Goal: Task Accomplishment & Management: Complete application form

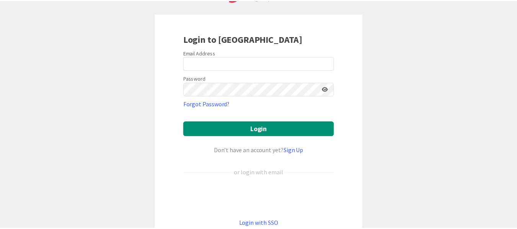
scroll to position [36, 0]
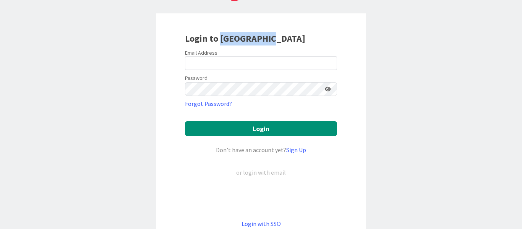
drag, startPoint x: 218, startPoint y: 39, endPoint x: 278, endPoint y: 39, distance: 60.4
click at [278, 39] on div "Login to [GEOGRAPHIC_DATA]" at bounding box center [261, 39] width 152 height 14
copy b "[GEOGRAPHIC_DATA]"
click at [294, 149] on link "Sign Up" at bounding box center [296, 150] width 20 height 8
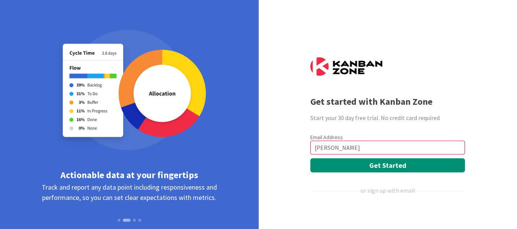
type input "[EMAIL_ADDRESS][PERSON_NAME][DOMAIN_NAME]"
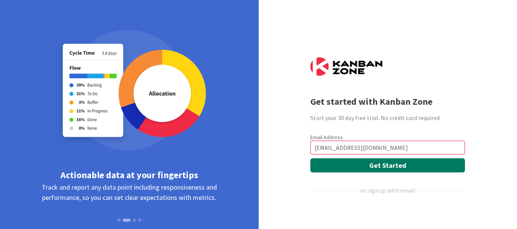
click at [362, 162] on button "Get Started" at bounding box center [387, 165] width 155 height 14
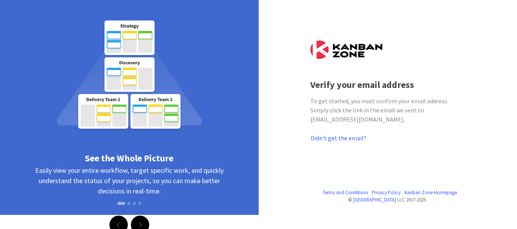
scroll to position [18, 0]
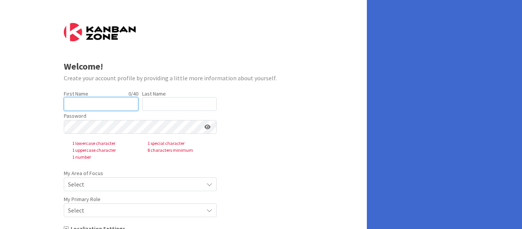
click at [84, 103] on input "text" at bounding box center [101, 104] width 75 height 14
type input "[PERSON_NAME]"
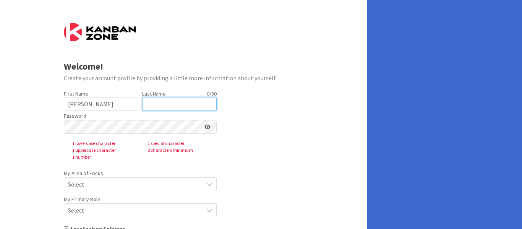
click at [151, 106] on input "text" at bounding box center [179, 104] width 75 height 14
type input "[PERSON_NAME]"
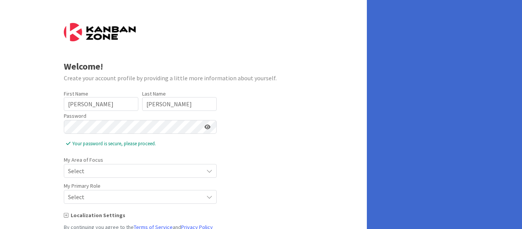
scroll to position [2, 0]
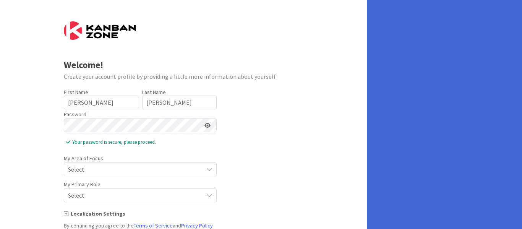
click at [208, 125] on icon at bounding box center [208, 125] width 6 height 5
click at [62, 122] on div "Welcome! Create your account profile by providing a little more information abo…" at bounding box center [183, 138] width 367 height 280
click at [207, 126] on icon at bounding box center [207, 125] width 7 height 5
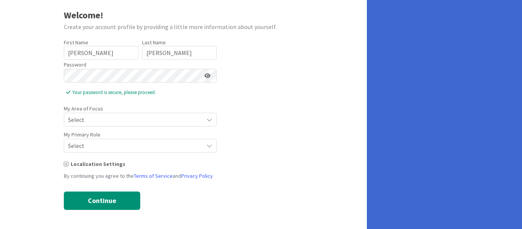
click at [211, 117] on icon at bounding box center [210, 120] width 6 height 6
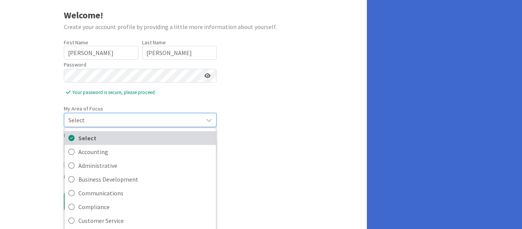
click at [194, 135] on span "Select" at bounding box center [145, 137] width 134 height 11
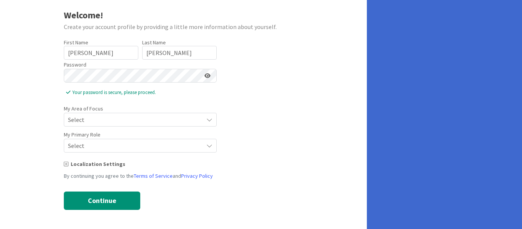
click at [208, 123] on icon at bounding box center [210, 120] width 6 height 6
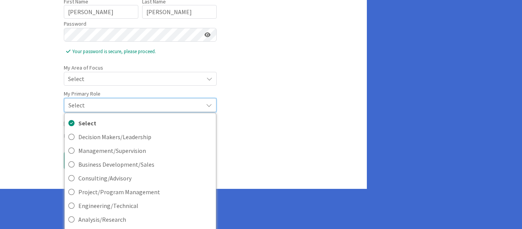
scroll to position [120, 0]
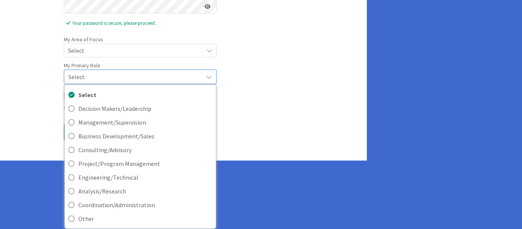
click at [296, 107] on div "By continuing you agree to the Terms of Service and Privacy Policy" at bounding box center [184, 108] width 240 height 8
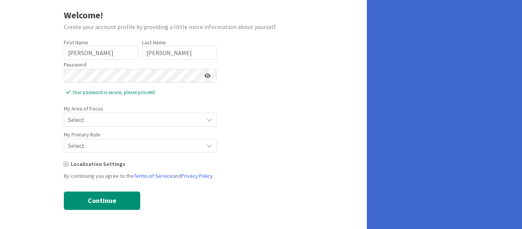
scroll to position [60, 0]
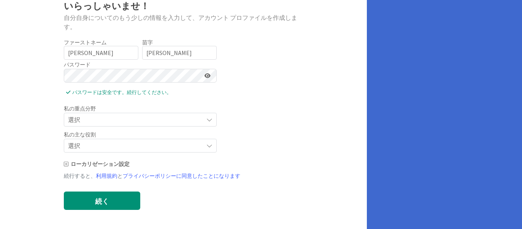
click at [210, 123] on icon at bounding box center [210, 120] width 6 height 6
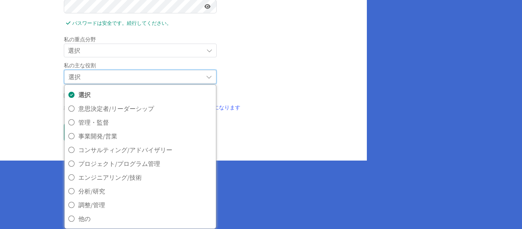
click at [279, 134] on form "いらっしゃいませ！ 自分自身についてのもう少しの情報を入力して、アカウント プロファイルを作成します。 ファーストネーム 6/40 ​ ​ haruka 苗字…" at bounding box center [184, 17] width 240 height 248
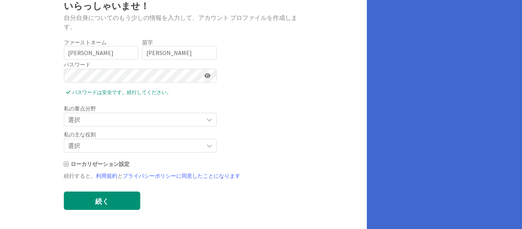
scroll to position [60, 0]
click at [98, 200] on font "続く" at bounding box center [102, 201] width 14 height 9
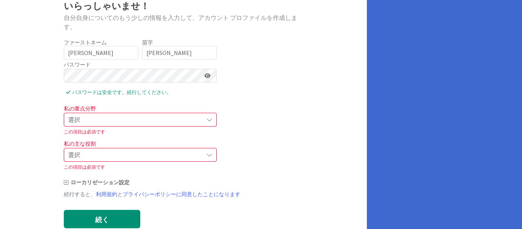
click at [211, 116] on div "選択" at bounding box center [140, 120] width 153 height 14
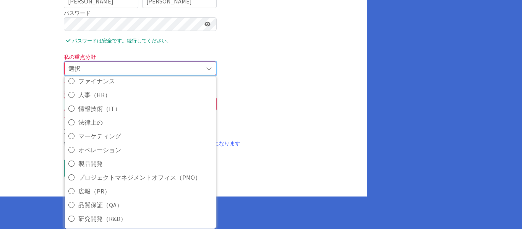
scroll to position [171, 0]
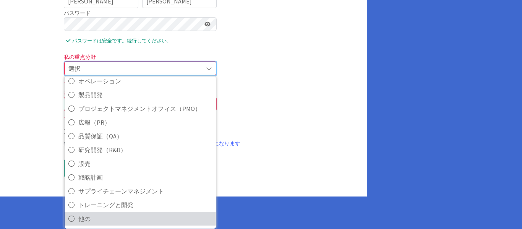
click at [70, 217] on icon at bounding box center [71, 218] width 6 height 11
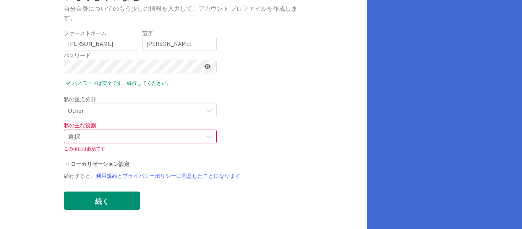
scroll to position [70, 0]
click at [209, 139] on icon at bounding box center [210, 136] width 6 height 6
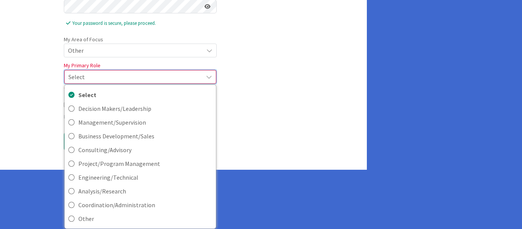
scroll to position [130, 0]
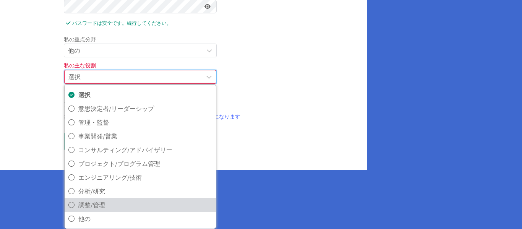
click at [96, 205] on font "調整/管理" at bounding box center [91, 205] width 27 height 8
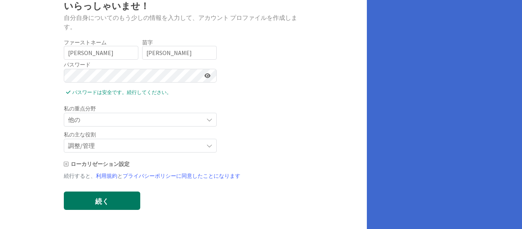
click at [115, 203] on button "続く" at bounding box center [102, 201] width 76 height 18
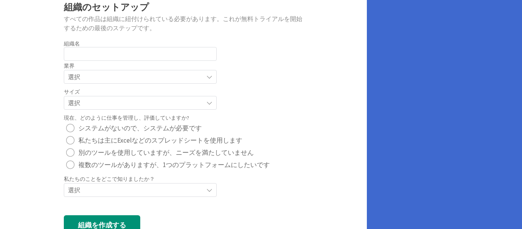
scroll to position [56, 0]
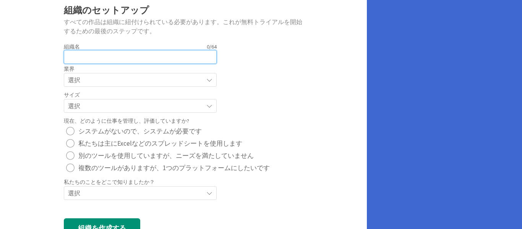
click at [79, 59] on input "text" at bounding box center [140, 57] width 153 height 14
type input "yoom"
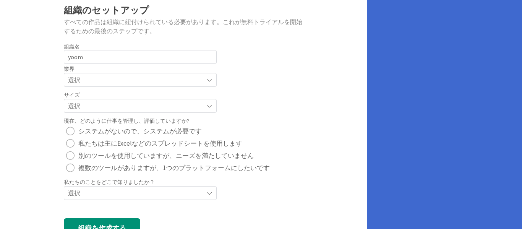
click at [76, 81] on font "選択" at bounding box center [74, 80] width 12 height 8
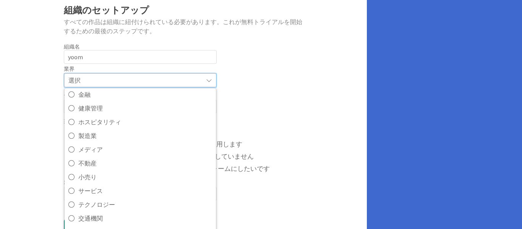
scroll to position [74, 0]
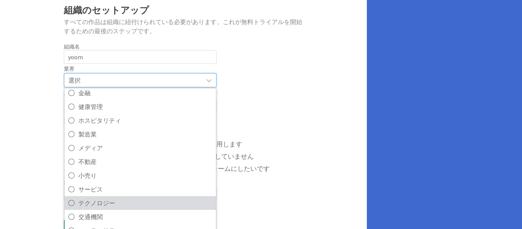
click at [93, 203] on font "テクノロジー" at bounding box center [96, 203] width 37 height 8
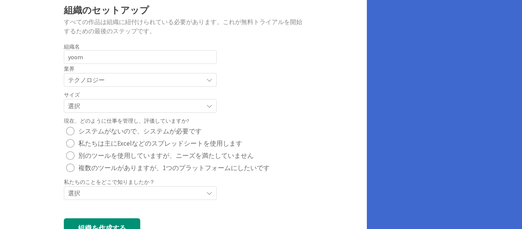
click at [141, 85] on span "選択" at bounding box center [134, 80] width 132 height 11
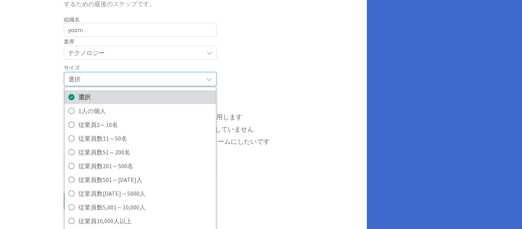
scroll to position [84, 0]
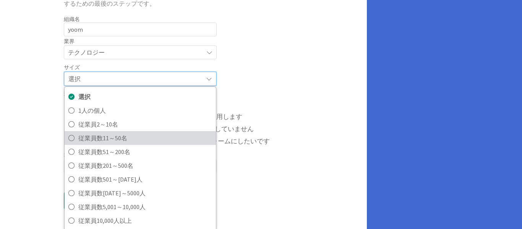
click at [143, 136] on span "従業員数11～50名" at bounding box center [145, 137] width 134 height 11
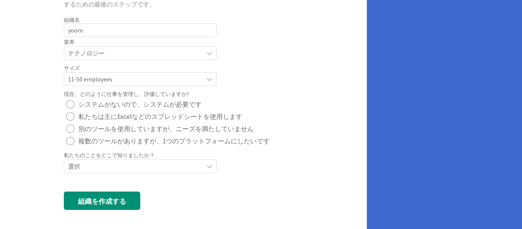
scroll to position [83, 0]
click at [70, 119] on div "radio" at bounding box center [70, 116] width 8 height 8
click at [205, 60] on div "選択" at bounding box center [140, 53] width 153 height 14
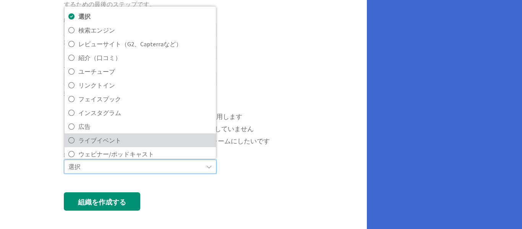
scroll to position [33, 0]
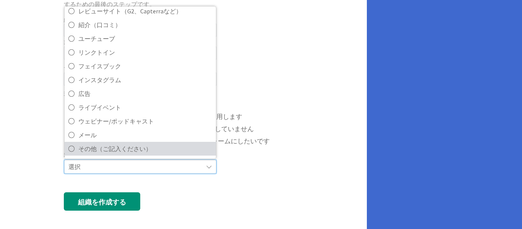
click at [71, 150] on icon at bounding box center [71, 148] width 6 height 11
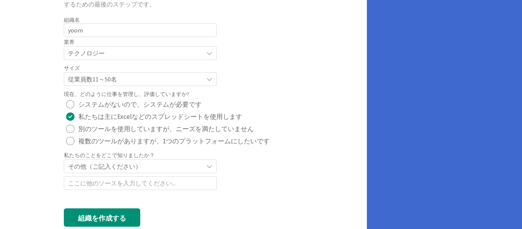
click at [210, 56] on icon at bounding box center [210, 53] width 6 height 6
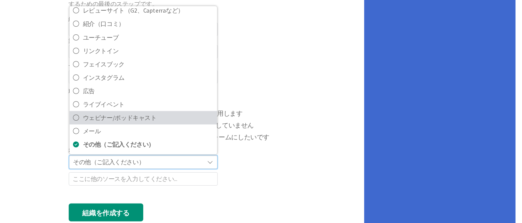
scroll to position [0, 0]
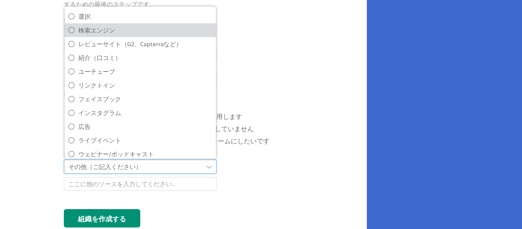
click at [70, 32] on icon at bounding box center [71, 29] width 6 height 11
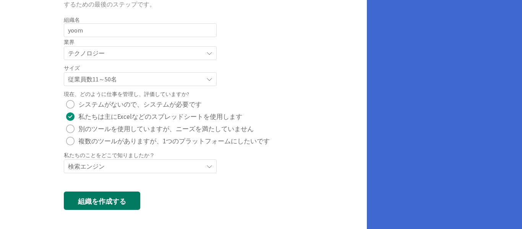
click at [109, 202] on font "組織を作成する" at bounding box center [102, 201] width 48 height 9
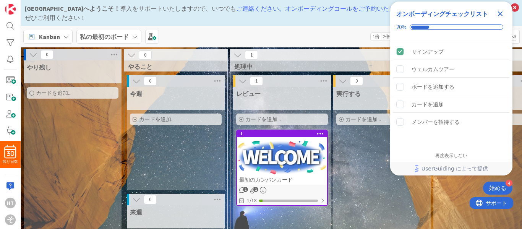
click at [500, 13] on icon "チェックリストを閉じる" at bounding box center [500, 13] width 5 height 5
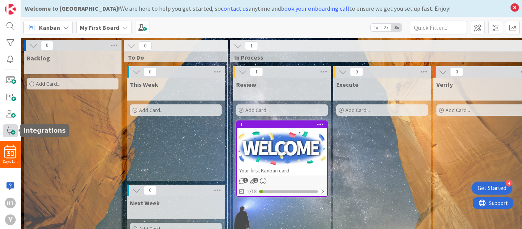
click at [12, 130] on span at bounding box center [10, 130] width 15 height 13
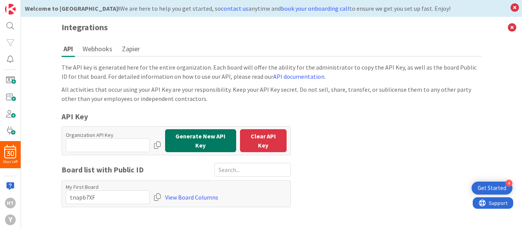
click at [199, 145] on button "Generate New API Key" at bounding box center [200, 140] width 71 height 23
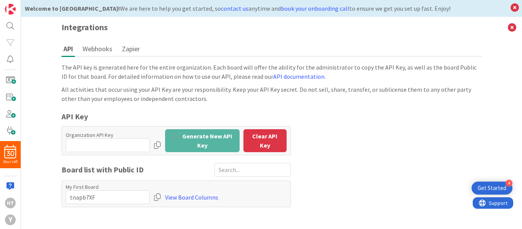
type input "fiDtDlzP:InHWflxK09bu5aiPY5cMR"
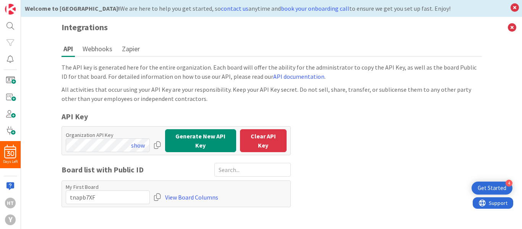
click at [155, 145] on div at bounding box center [158, 145] width 8 height 14
click at [159, 142] on div at bounding box center [158, 145] width 8 height 14
click at [140, 143] on button "hide" at bounding box center [139, 145] width 21 height 14
click at [13, 81] on span at bounding box center [10, 80] width 15 height 13
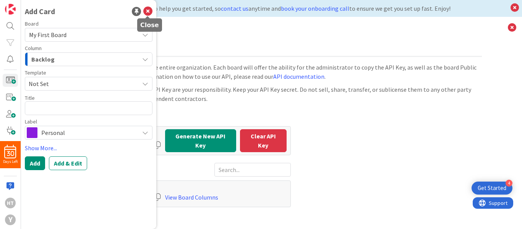
click at [147, 13] on icon at bounding box center [147, 11] width 9 height 9
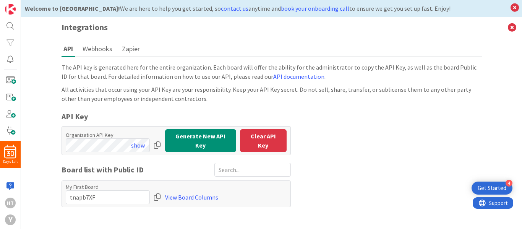
click at [104, 46] on button "Webhooks" at bounding box center [98, 49] width 34 height 14
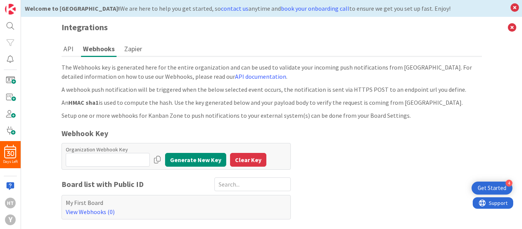
click at [70, 52] on button "API" at bounding box center [69, 49] width 14 height 14
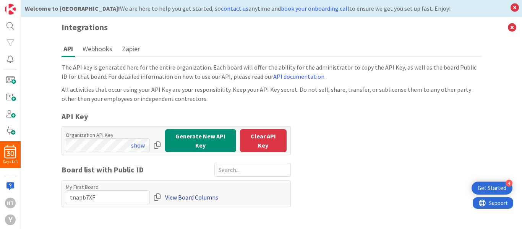
click at [199, 196] on link "View Board Columns" at bounding box center [191, 197] width 53 height 14
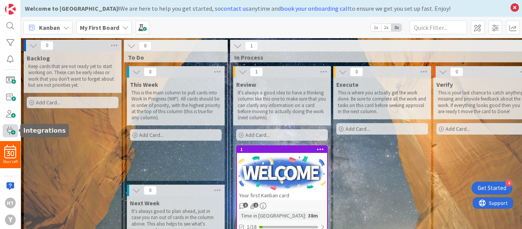
click at [10, 130] on span at bounding box center [10, 130] width 15 height 13
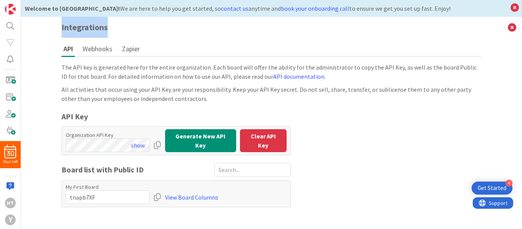
drag, startPoint x: 59, startPoint y: 26, endPoint x: 119, endPoint y: 26, distance: 60.1
click at [119, 26] on h3 "Integrations" at bounding box center [272, 27] width 436 height 21
copy h3 "Integrations"
click at [195, 195] on link "View Board Columns" at bounding box center [191, 197] width 53 height 14
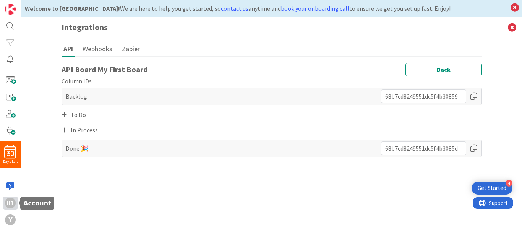
click at [9, 204] on div "ht" at bounding box center [10, 203] width 11 height 11
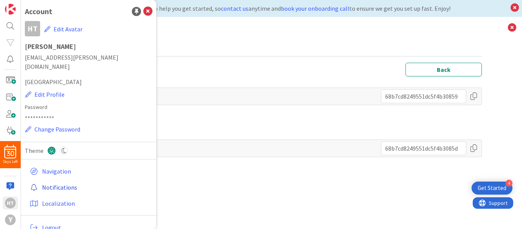
scroll to position [3, 0]
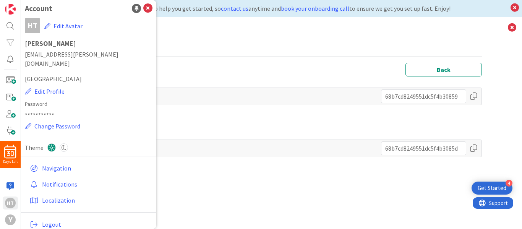
click at [177, 192] on div "API Board My First Board Back Column IDs Backlog To Do In Process Done 🎉" at bounding box center [272, 144] width 421 height 163
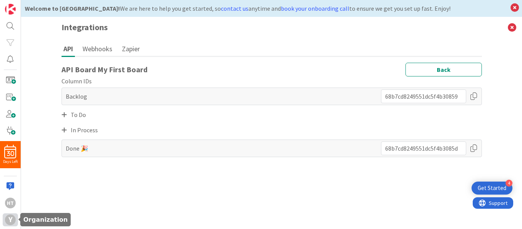
click at [11, 220] on div "y" at bounding box center [10, 220] width 11 height 11
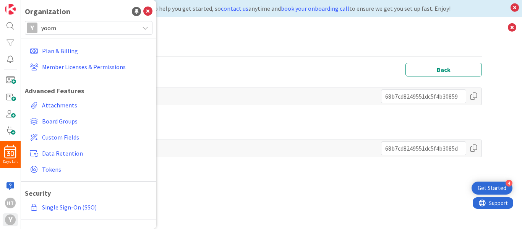
click at [203, 174] on div "API Board My First Board Back Column IDs Backlog To Do In Process Done 🎉" at bounding box center [272, 144] width 421 height 163
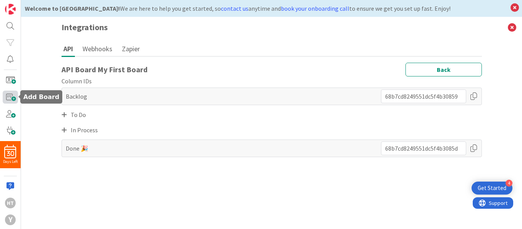
click at [10, 97] on span at bounding box center [10, 97] width 15 height 13
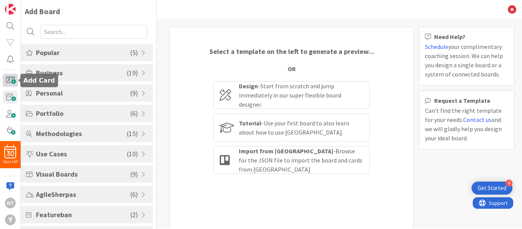
click at [11, 81] on span at bounding box center [10, 80] width 15 height 13
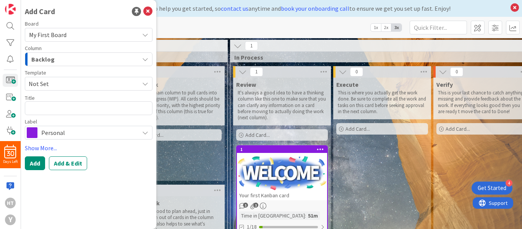
click at [75, 85] on span "Not Set" at bounding box center [81, 84] width 105 height 10
click at [57, 120] on link "Add Card Templates" at bounding box center [52, 119] width 54 height 14
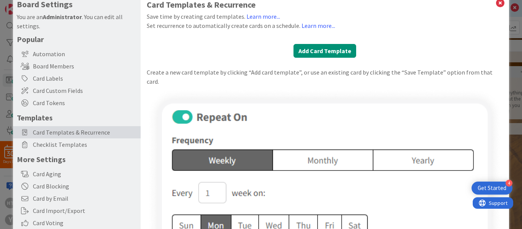
scroll to position [16, 0]
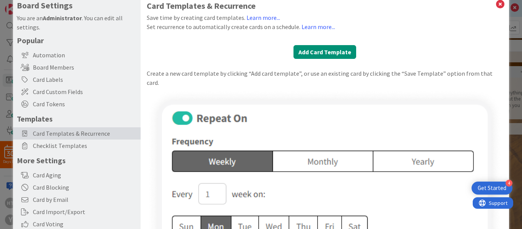
click at [188, 72] on div "Create a new card template by clicking “Add card template”, or use an existing …" at bounding box center [325, 78] width 356 height 18
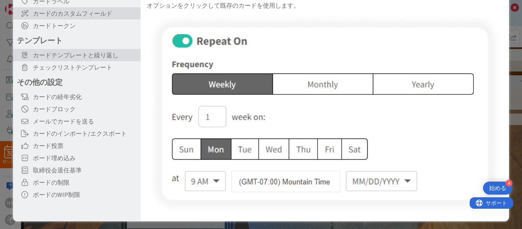
scroll to position [0, 0]
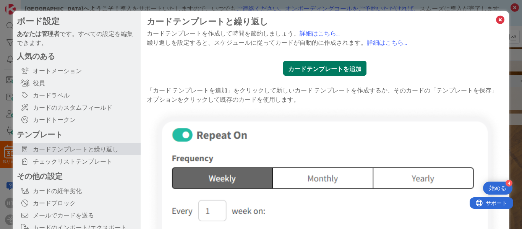
click at [323, 69] on font "カードテンプレートを追加" at bounding box center [324, 69] width 73 height 8
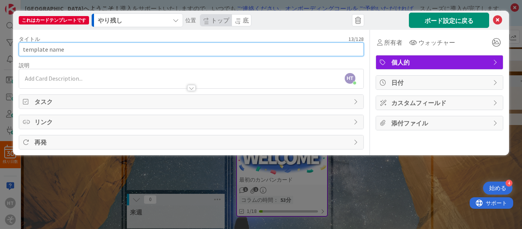
click at [64, 49] on input "template name" at bounding box center [191, 49] width 345 height 14
type input "t"
type input "sample template1"
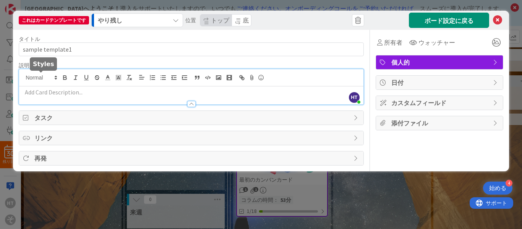
click at [29, 77] on div "HT [PERSON_NAME] 参加したばかり" at bounding box center [191, 86] width 345 height 35
click at [190, 103] on div at bounding box center [191, 104] width 8 height 6
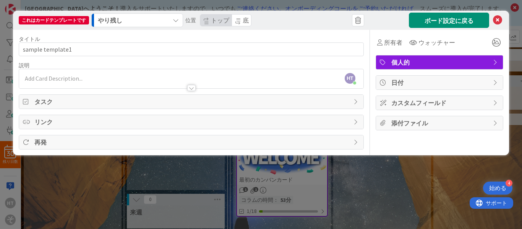
click at [40, 78] on p at bounding box center [191, 78] width 337 height 9
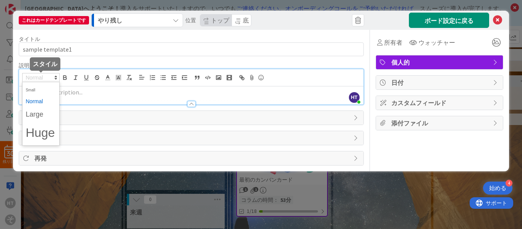
click at [31, 79] on span at bounding box center [40, 77] width 37 height 9
click at [33, 102] on span at bounding box center [41, 102] width 31 height 12
click at [77, 88] on p at bounding box center [191, 92] width 337 height 9
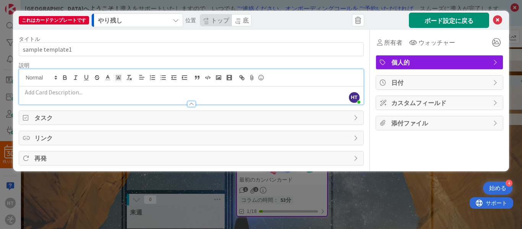
click at [190, 106] on div at bounding box center [191, 104] width 8 height 6
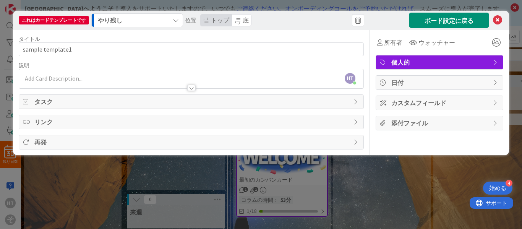
click at [66, 105] on span "タスク" at bounding box center [192, 101] width 316 height 9
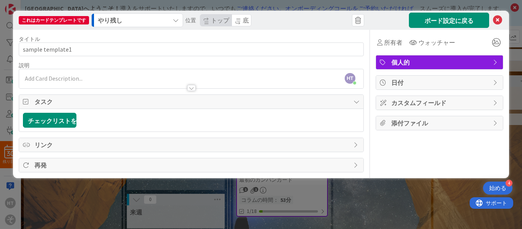
click at [199, 103] on span "タスク" at bounding box center [192, 101] width 316 height 9
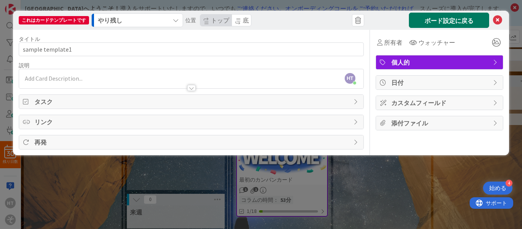
click at [423, 22] on button "ボード設定に戻る" at bounding box center [449, 20] width 80 height 15
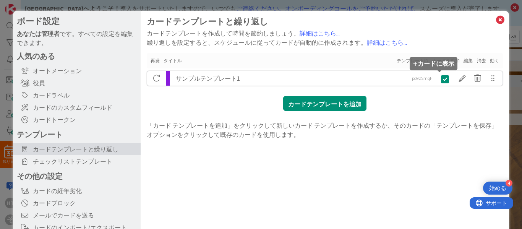
click at [441, 80] on icon at bounding box center [445, 79] width 8 height 9
click at [414, 80] on font "po9zSmqF" at bounding box center [422, 78] width 20 height 6
drag, startPoint x: 406, startPoint y: 79, endPoint x: 435, endPoint y: 76, distance: 28.9
click at [435, 76] on div "サンプルテンプレート1 po9zSmqF po9zSmqF" at bounding box center [325, 78] width 356 height 15
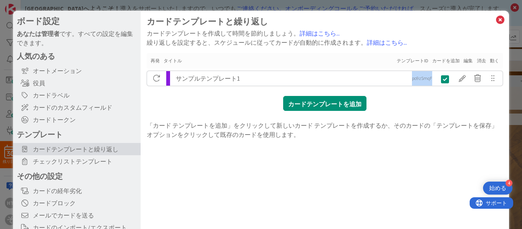
click at [417, 97] on div "カードテンプレートと繰り返し カードテンプレートを作成して時間を節約しましょう。 詳細はこちら... 繰り返しを設定すると、スケジュールに従ってカードが自動的…" at bounding box center [325, 78] width 356 height 122
click at [496, 21] on icon at bounding box center [501, 20] width 10 height 11
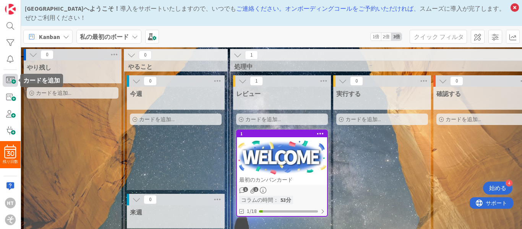
click at [9, 83] on span at bounding box center [10, 80] width 15 height 13
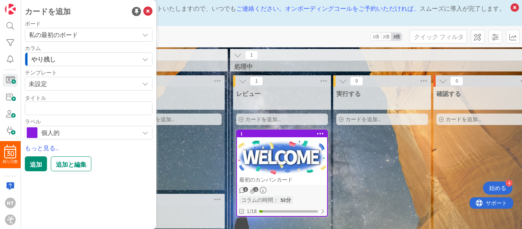
click at [74, 81] on span "未設定" at bounding box center [81, 84] width 105 height 10
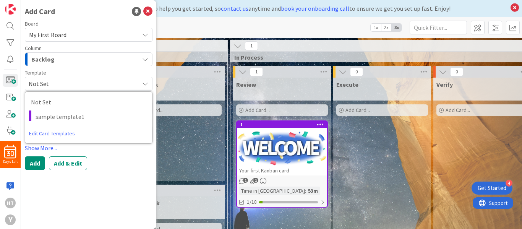
click at [124, 81] on span "Not Set" at bounding box center [81, 84] width 105 height 10
click at [139, 86] on span "Not Set" at bounding box center [89, 84] width 128 height 14
click at [61, 132] on link "Edit Card Templates" at bounding box center [52, 134] width 54 height 14
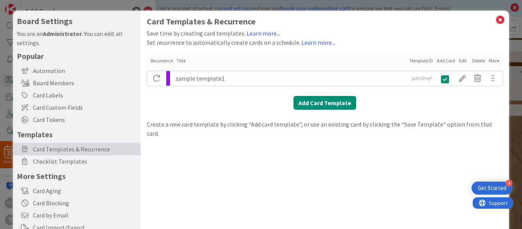
drag, startPoint x: 262, startPoint y: 34, endPoint x: 371, endPoint y: 37, distance: 109.4
click at [371, 37] on div "Save time by creating card templates. Learn more..." at bounding box center [325, 33] width 356 height 9
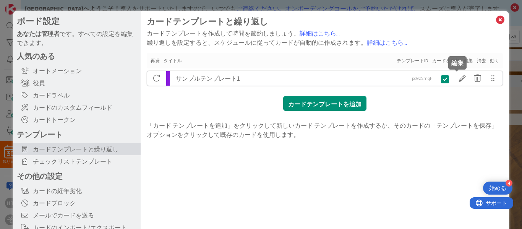
click at [457, 80] on div at bounding box center [462, 78] width 15 height 13
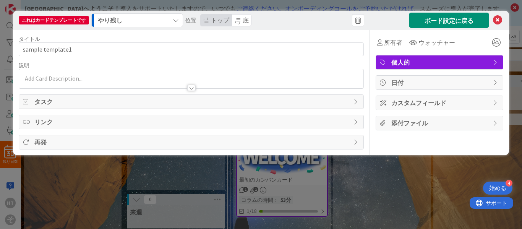
click at [440, 63] on span "個人的" at bounding box center [441, 62] width 98 height 9
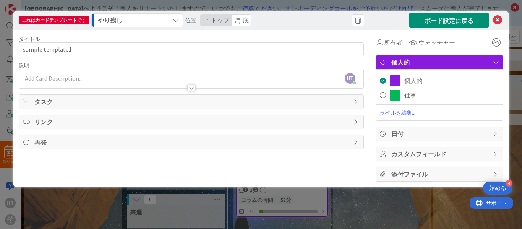
click at [438, 130] on span "日付" at bounding box center [441, 133] width 98 height 9
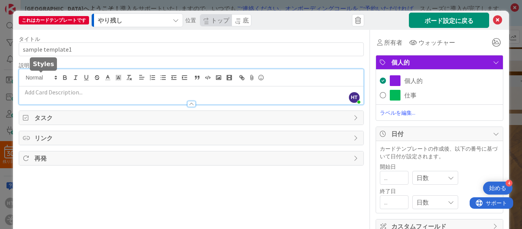
click at [53, 80] on div "HT [PERSON_NAME] 参加したばかり" at bounding box center [191, 86] width 345 height 35
click at [191, 103] on div at bounding box center [191, 104] width 8 height 6
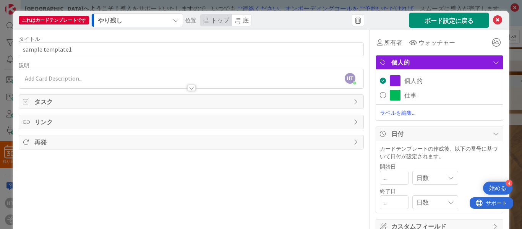
scroll to position [41, 0]
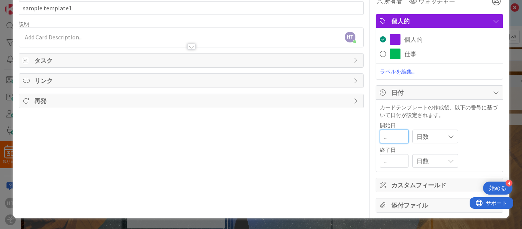
click at [383, 138] on input "number" at bounding box center [394, 137] width 29 height 14
click at [384, 136] on input "number" at bounding box center [394, 137] width 29 height 14
type input "2025"
click at [448, 135] on icon at bounding box center [451, 136] width 6 height 6
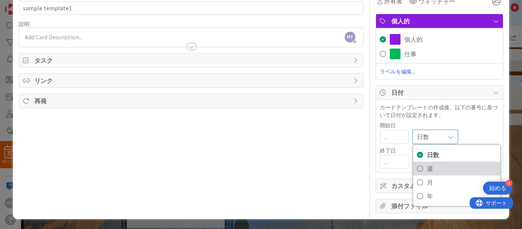
click at [428, 168] on font "週" at bounding box center [430, 169] width 6 height 8
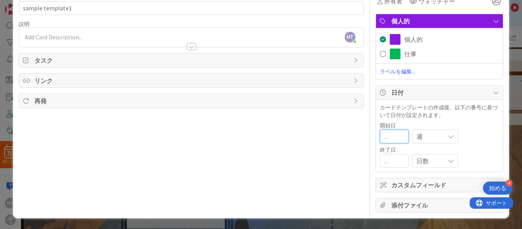
click at [394, 136] on input "number" at bounding box center [394, 137] width 29 height 14
click at [382, 161] on input "number" at bounding box center [394, 161] width 29 height 14
type input "2025"
click at [430, 142] on span "日数" at bounding box center [429, 136] width 24 height 11
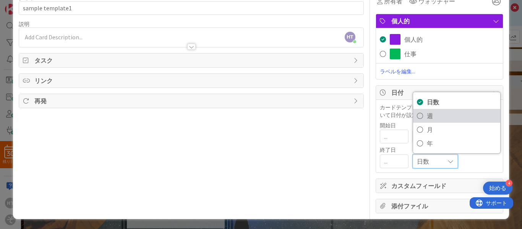
click at [427, 114] on font "週" at bounding box center [430, 116] width 6 height 8
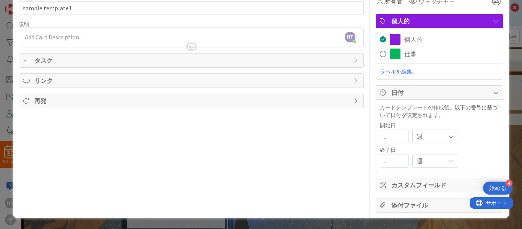
click at [409, 183] on font "カスタムフィールド" at bounding box center [419, 185] width 55 height 8
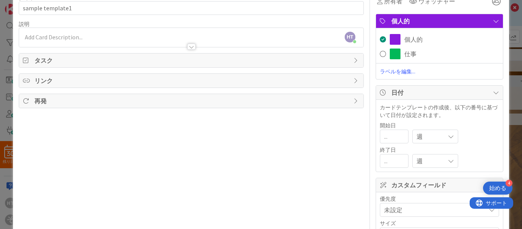
scroll to position [94, 0]
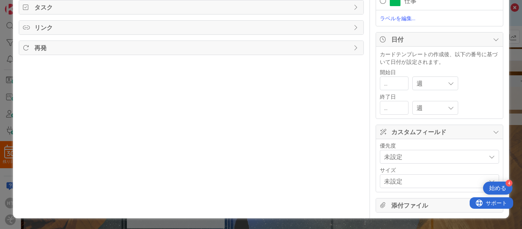
click at [408, 154] on span "未設定" at bounding box center [433, 156] width 98 height 11
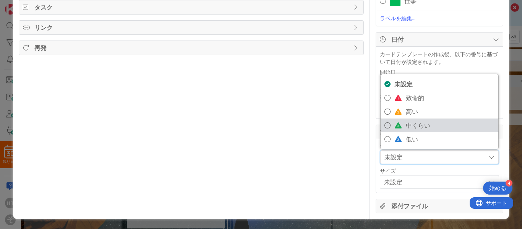
click at [412, 122] on font "中くらい" at bounding box center [418, 126] width 24 height 8
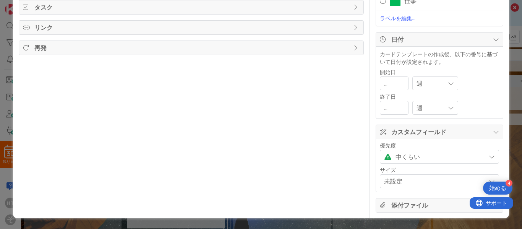
click at [398, 181] on span "未設定" at bounding box center [433, 181] width 98 height 11
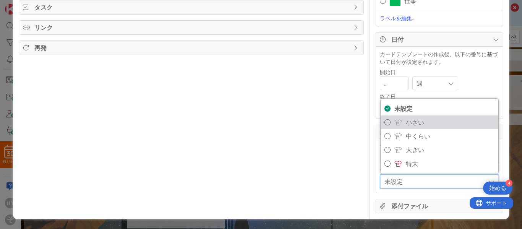
click at [407, 125] on font "小さい" at bounding box center [415, 123] width 18 height 8
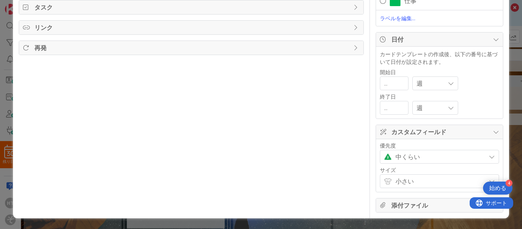
click at [398, 203] on font "添付ファイル" at bounding box center [410, 206] width 37 height 8
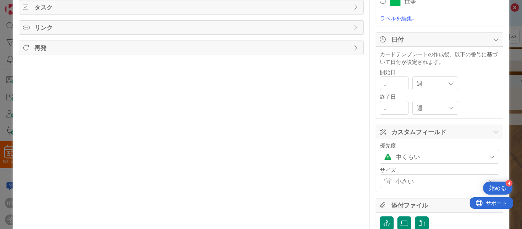
scroll to position [121, 0]
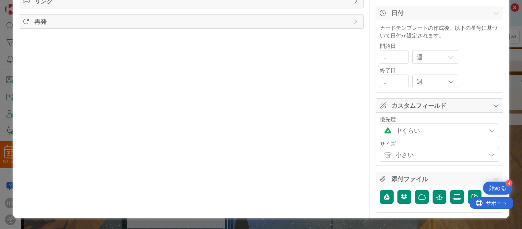
click at [279, 163] on div "タイトル 16 / 128 sample template1 説明 HT [PERSON_NAME] 参加したばかり 所有者 ウォッチャー 個人的 タスク リ…" at bounding box center [191, 61] width 345 height 304
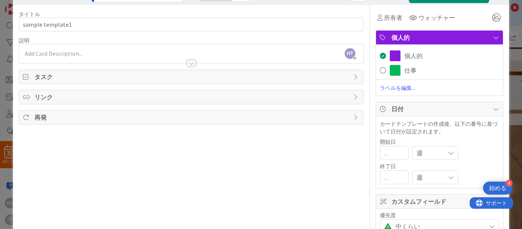
scroll to position [0, 0]
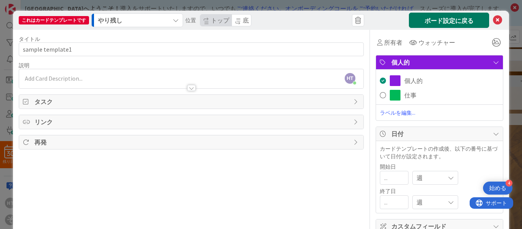
click at [429, 16] on font "ボード設定に戻る" at bounding box center [449, 20] width 49 height 8
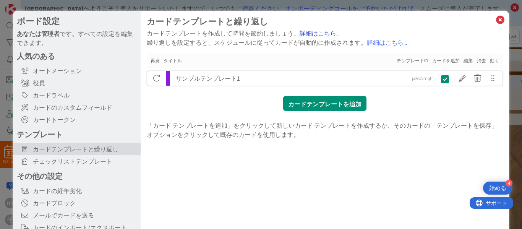
click at [313, 35] on font "詳細はこちら..." at bounding box center [320, 33] width 40 height 8
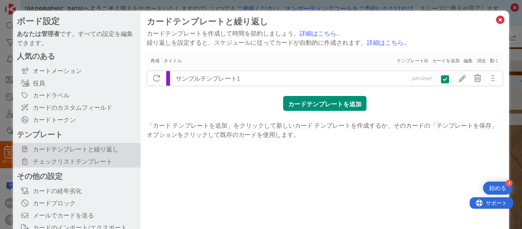
click at [94, 164] on font "チェックリストテンプレート" at bounding box center [73, 162] width 80 height 8
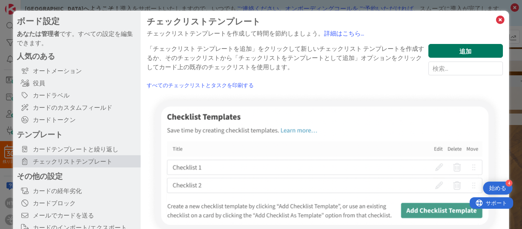
click at [447, 50] on button "追加" at bounding box center [466, 51] width 75 height 14
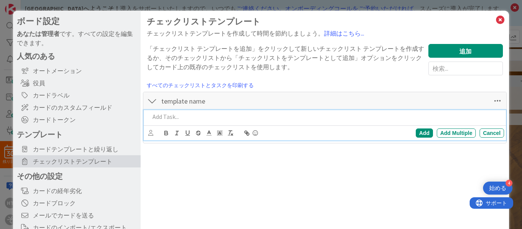
click at [154, 119] on p at bounding box center [326, 116] width 352 height 9
click at [492, 99] on icon at bounding box center [498, 101] width 14 height 14
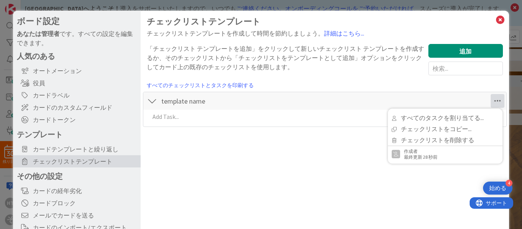
click at [350, 165] on div "チェックリストテンプレート チェックリストテンプレートを作成して時間を節約しましょう。 詳細はこちら... 「チェックリスト テンプレートを追加」をクリックし…" at bounding box center [325, 158] width 369 height 294
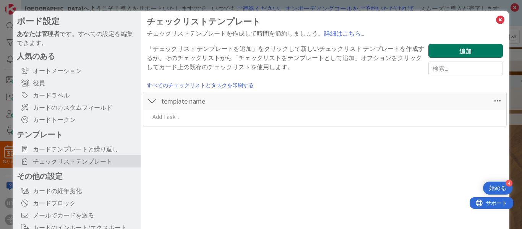
click at [468, 47] on button "追加" at bounding box center [466, 51] width 75 height 14
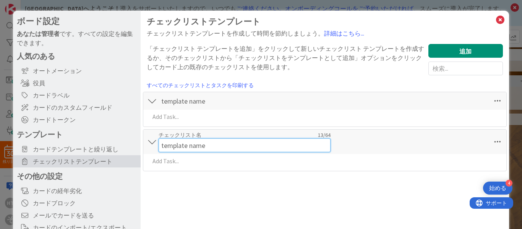
click at [190, 138] on div "チェックリスト名 13 / 64 template name" at bounding box center [245, 142] width 172 height 21
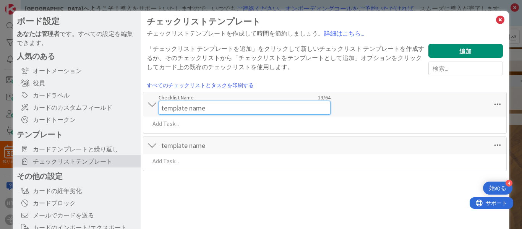
click at [194, 102] on input "template name" at bounding box center [245, 108] width 172 height 14
click at [208, 104] on input "template name" at bounding box center [245, 108] width 172 height 14
type input "t"
type input "sample check List1"
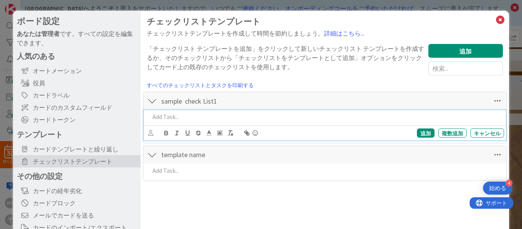
click at [188, 118] on div at bounding box center [326, 116] width 358 height 13
click at [421, 133] on font "追加" at bounding box center [426, 134] width 11 height 6
click at [396, 119] on p at bounding box center [326, 116] width 352 height 9
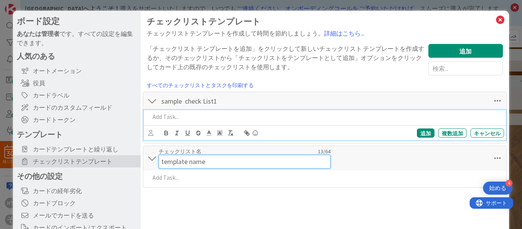
click at [164, 156] on input "template name" at bounding box center [245, 162] width 172 height 14
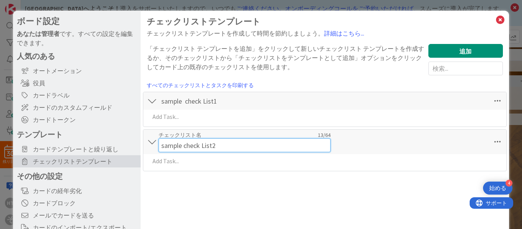
type input "sample check List2"
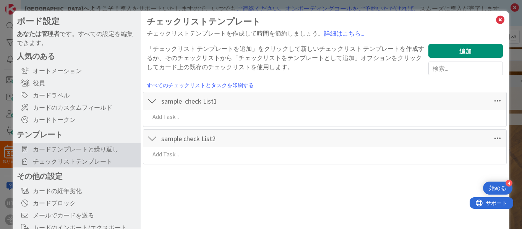
click at [100, 148] on font "カードテンプレートと繰り返し" at bounding box center [76, 149] width 86 height 8
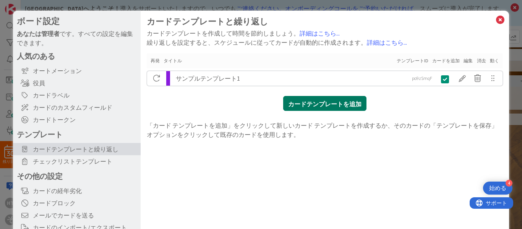
click at [343, 103] on font "カードテンプレートを追加" at bounding box center [324, 104] width 73 height 8
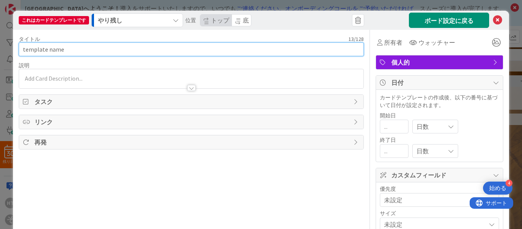
click at [76, 47] on input "template name" at bounding box center [191, 49] width 345 height 14
type input "sample template2"
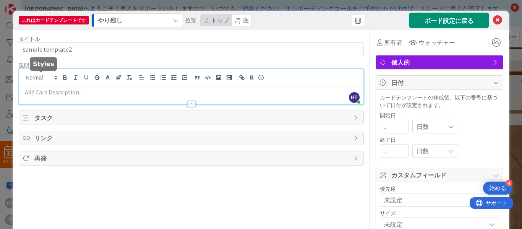
click at [31, 79] on div "HT [PERSON_NAME] 参加したばかり" at bounding box center [191, 86] width 345 height 35
click at [48, 116] on font "タスク" at bounding box center [43, 118] width 18 height 8
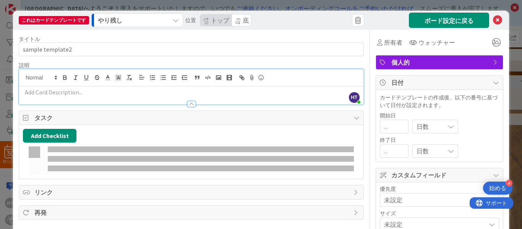
click at [48, 116] on font "タスク" at bounding box center [43, 118] width 18 height 8
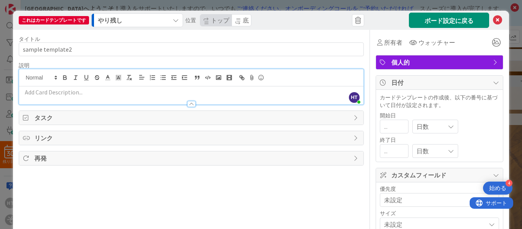
click at [48, 116] on font "タスク" at bounding box center [43, 118] width 18 height 8
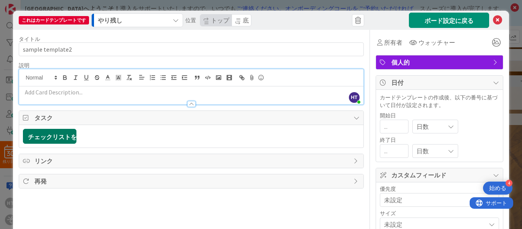
click at [49, 142] on button "チェックリストを追加" at bounding box center [50, 136] width 54 height 15
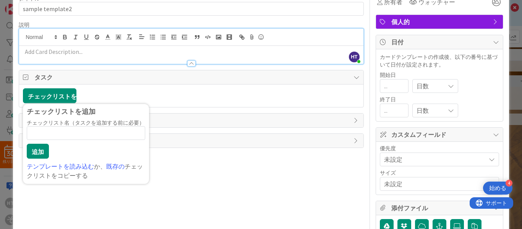
scroll to position [41, 0]
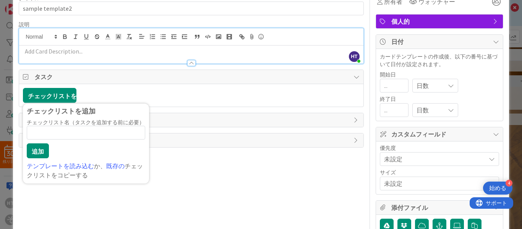
click at [51, 140] on input at bounding box center [86, 133] width 119 height 14
click at [68, 172] on div "テンプレートを読み込む か、 既存の チェックリストをコピーする" at bounding box center [86, 170] width 119 height 18
click at [73, 167] on font "テンプレートを読み込む" at bounding box center [60, 166] width 67 height 8
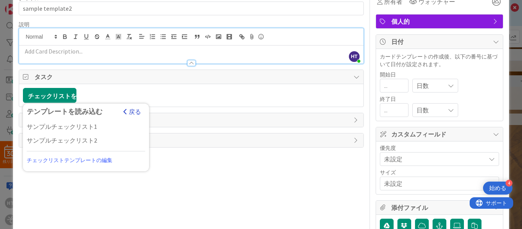
click at [133, 109] on font "戻る" at bounding box center [135, 112] width 12 height 8
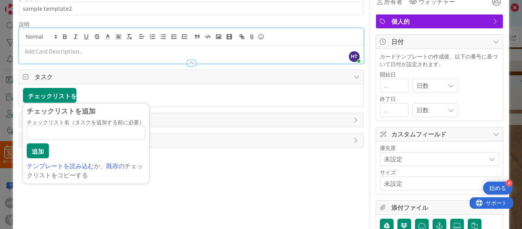
click at [167, 106] on div "チェックリストを追加 チェックリストを追加 チェックリスト名（タスクを追加する前に必要） 0 / 64 追加 テンプレートを読み込む か、 既存の チェックリ…" at bounding box center [191, 95] width 345 height 23
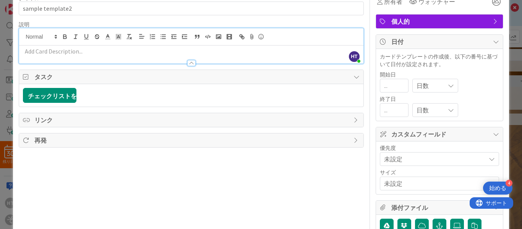
click at [46, 119] on font "リンク" at bounding box center [43, 120] width 18 height 8
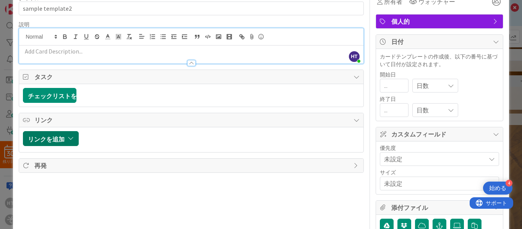
click at [61, 135] on font "リンクを追加" at bounding box center [46, 139] width 37 height 8
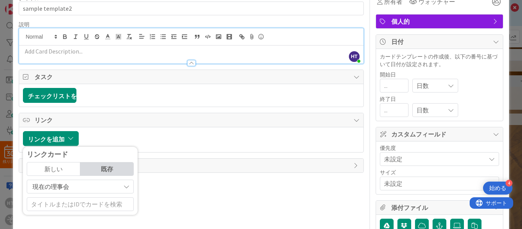
click at [158, 186] on div "タイトル 13 / 128 sample template2 説明 HT [PERSON_NAME] 参加したばかり 所有者 ウォッチャー 個人的 タスク チ…" at bounding box center [191, 115] width 345 height 252
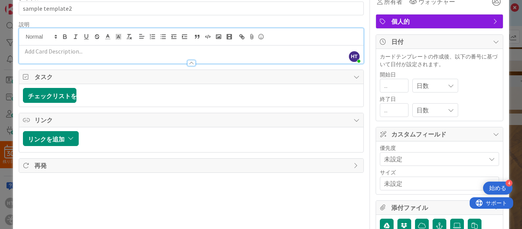
click at [98, 169] on span "再発" at bounding box center [192, 165] width 316 height 9
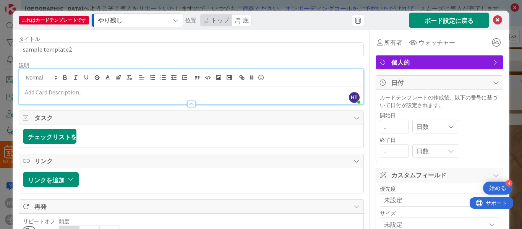
scroll to position [84, 0]
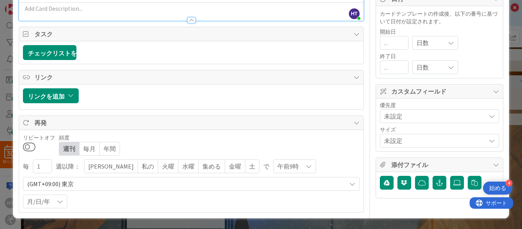
click at [142, 168] on font "私の" at bounding box center [148, 167] width 12 height 8
click at [306, 169] on icon at bounding box center [309, 166] width 6 height 6
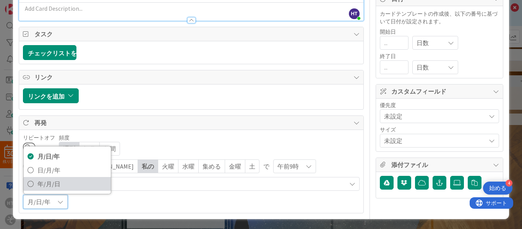
click at [57, 187] on font "年/月/日" at bounding box center [48, 184] width 23 height 8
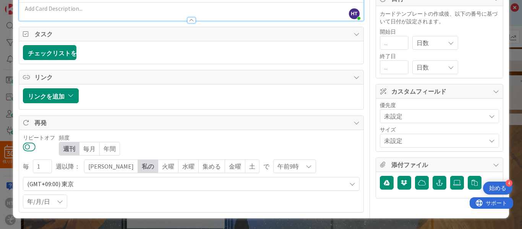
click at [25, 145] on button at bounding box center [29, 147] width 13 height 10
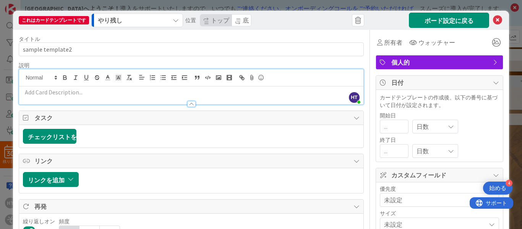
click at [178, 19] on icon "button" at bounding box center [176, 20] width 6 height 6
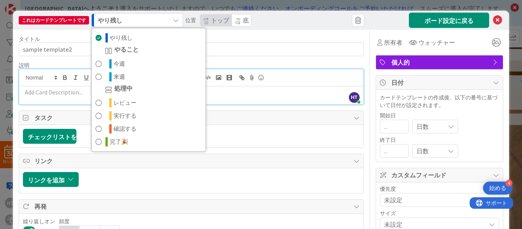
click at [282, 35] on div "タイトル 13 / 128 sample template2 説明 HT [PERSON_NAME] 参加したばかり 所有者 ウォッチャー 個人的 タスク チ…" at bounding box center [191, 163] width 345 height 267
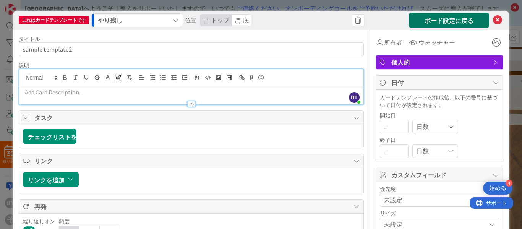
click at [426, 22] on font "ボード設定に戻る" at bounding box center [449, 21] width 49 height 8
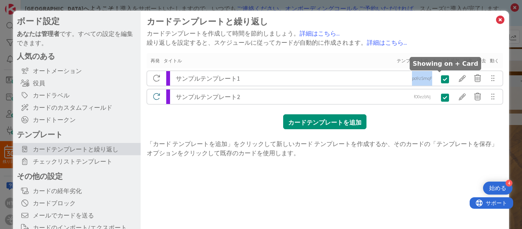
drag, startPoint x: 404, startPoint y: 80, endPoint x: 431, endPoint y: 82, distance: 27.2
click at [431, 82] on div "サンプルテンプレート1 po9zSmqF po9zSmqF" at bounding box center [325, 78] width 356 height 15
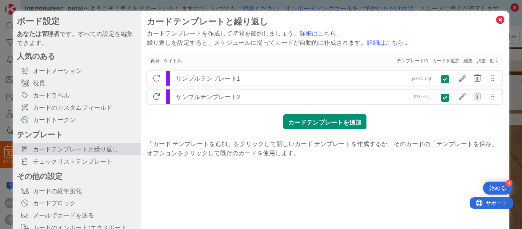
click at [417, 124] on div "カードテンプレートと繰り返し カードテンプレートを作成して時間を節約しましょう。 詳細はこちら... 繰り返しを設定すると、スケジュールに従ってカードが自動的…" at bounding box center [325, 87] width 356 height 141
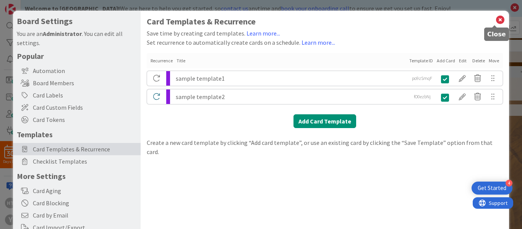
click at [496, 17] on icon at bounding box center [501, 20] width 10 height 11
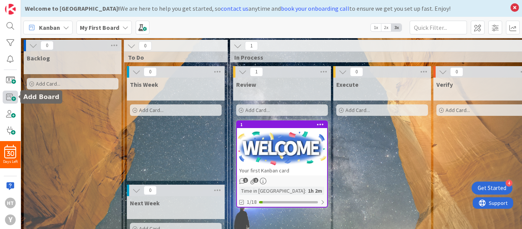
click at [12, 96] on span at bounding box center [10, 97] width 15 height 13
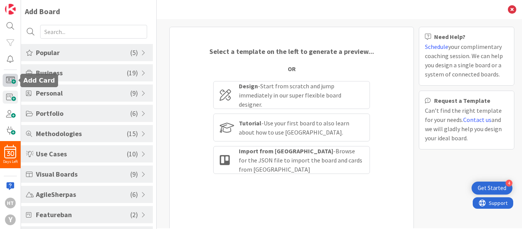
click at [9, 75] on span at bounding box center [10, 80] width 15 height 13
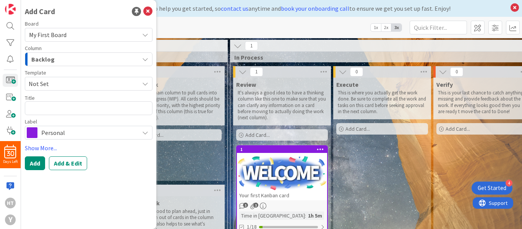
click at [145, 83] on icon at bounding box center [145, 84] width 6 height 6
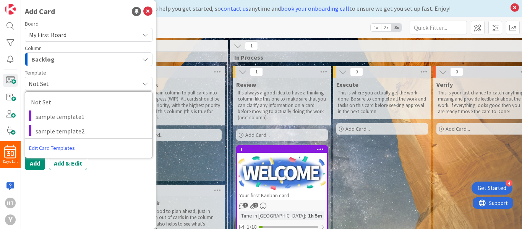
click at [138, 175] on div "Add Card Board My First Board Column Backlog Template Not Set Not Set sample te…" at bounding box center [88, 114] width 135 height 229
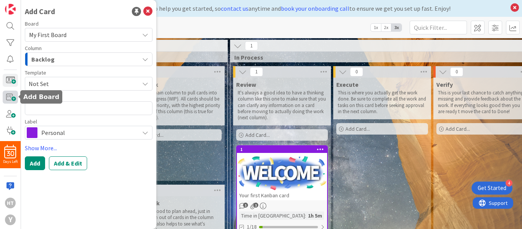
click at [13, 94] on span at bounding box center [10, 97] width 15 height 13
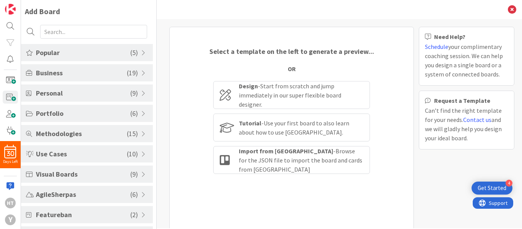
click at [130, 93] on span "( 9 )" at bounding box center [134, 93] width 8 height 10
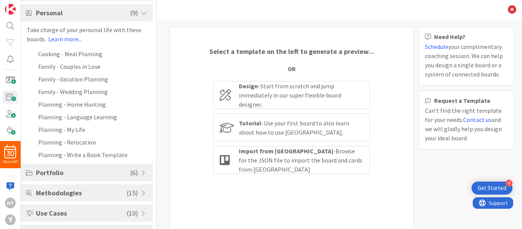
scroll to position [81, 0]
click at [72, 41] on link "Learn more..." at bounding box center [65, 39] width 34 height 8
click at [91, 67] on li "Family - Couples in Love" at bounding box center [87, 66] width 132 height 13
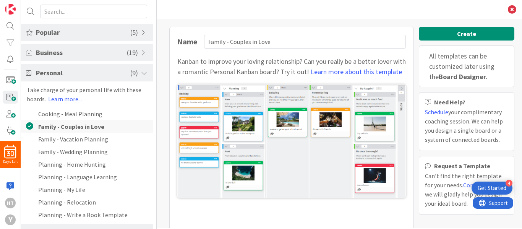
scroll to position [0, 0]
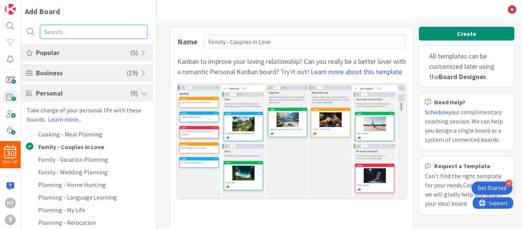
click at [58, 28] on input "text" at bounding box center [93, 32] width 107 height 14
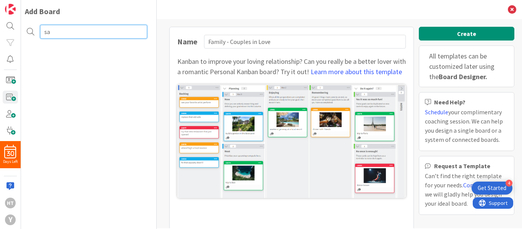
type input "s"
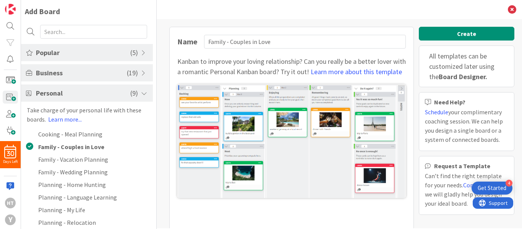
click at [142, 92] on span at bounding box center [144, 93] width 7 height 6
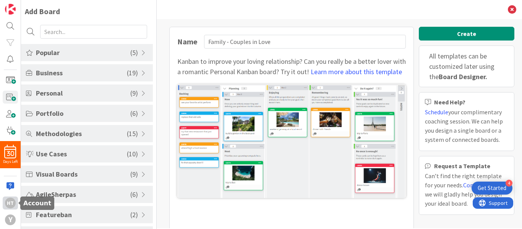
click at [13, 202] on div "ht" at bounding box center [10, 203] width 11 height 11
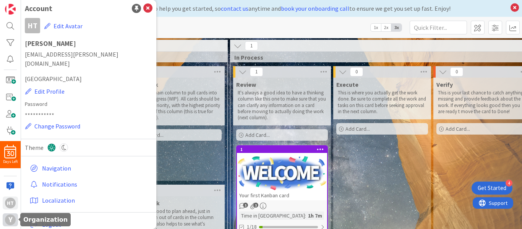
click at [11, 217] on div "y" at bounding box center [10, 220] width 11 height 11
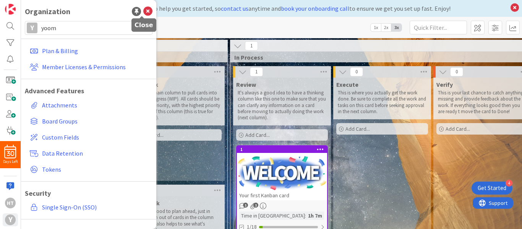
click at [145, 11] on icon at bounding box center [147, 11] width 9 height 9
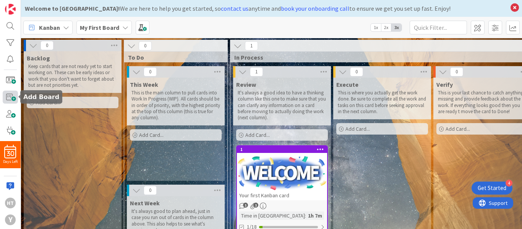
click at [10, 99] on span at bounding box center [10, 97] width 15 height 13
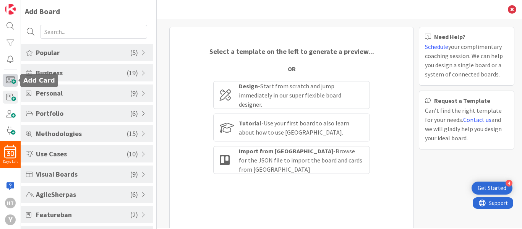
click at [7, 79] on span at bounding box center [10, 80] width 15 height 13
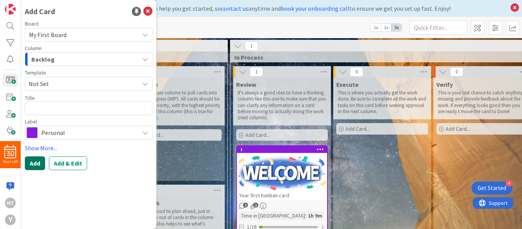
click at [33, 164] on button "Add" at bounding box center [35, 163] width 20 height 14
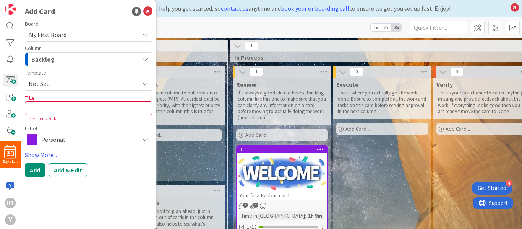
click at [150, 81] on span "Not Set" at bounding box center [89, 84] width 128 height 14
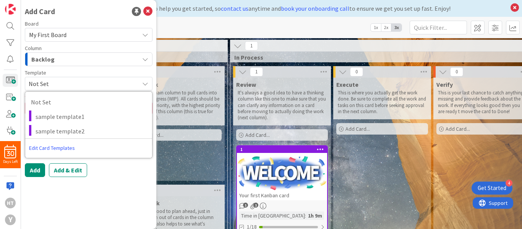
click at [59, 148] on link "Edit Card Templates" at bounding box center [52, 148] width 54 height 14
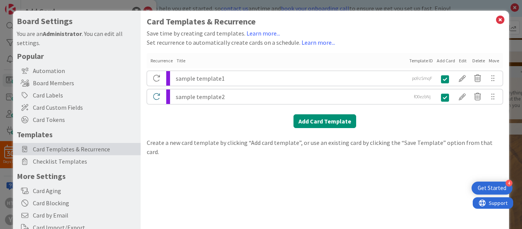
scroll to position [86, 0]
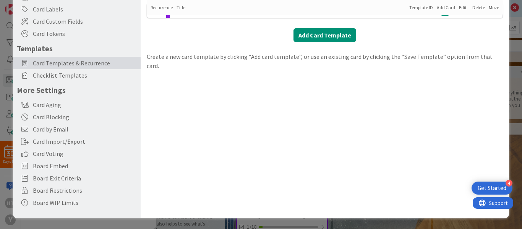
click at [146, 222] on div "Board Settings You are an Administrator . You can edit all settings. Popular Au…" at bounding box center [261, 114] width 522 height 229
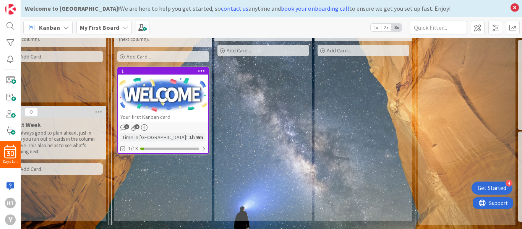
scroll to position [84, 0]
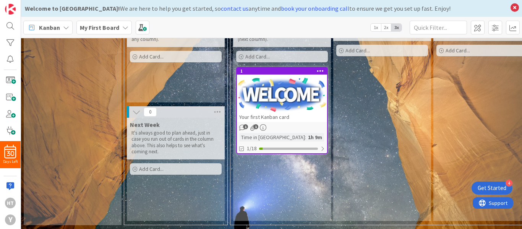
click at [100, 26] on b "My First Board" at bounding box center [99, 28] width 39 height 8
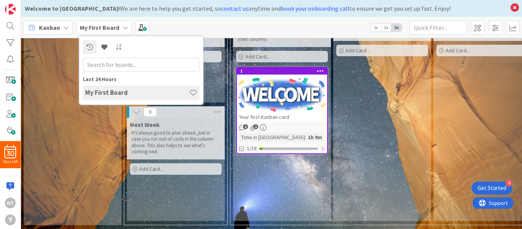
click at [51, 28] on span "Kanban" at bounding box center [49, 27] width 21 height 9
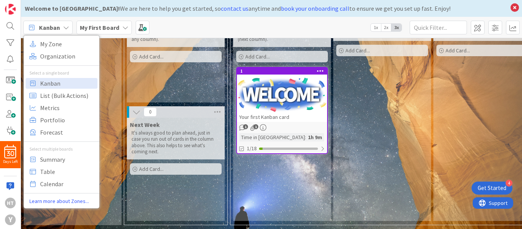
click at [130, 67] on div "This Week This is the main column to pull cards into Work In Progress (WIP). Al…" at bounding box center [176, 50] width 98 height 103
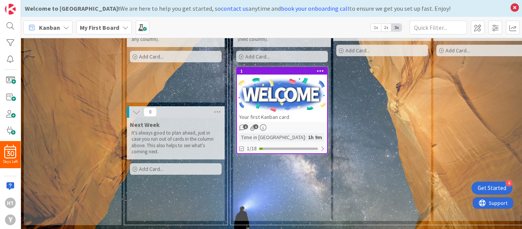
click at [386, 29] on span "2x" at bounding box center [386, 28] width 10 height 8
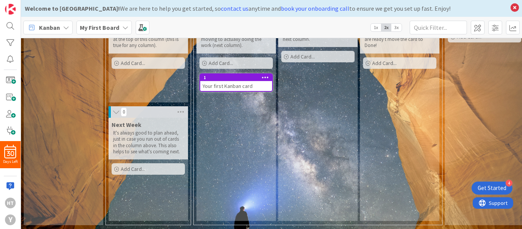
click at [375, 28] on span "1x" at bounding box center [376, 28] width 10 height 8
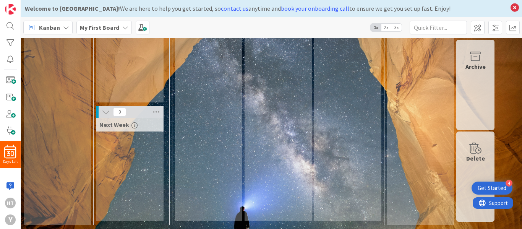
scroll to position [78, 0]
click at [397, 26] on span "3x" at bounding box center [397, 28] width 10 height 8
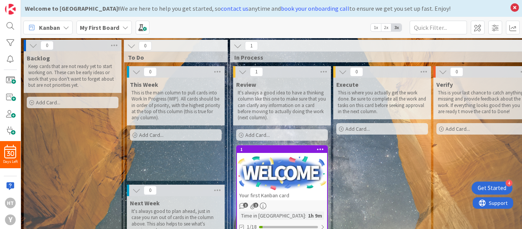
scroll to position [84, 0]
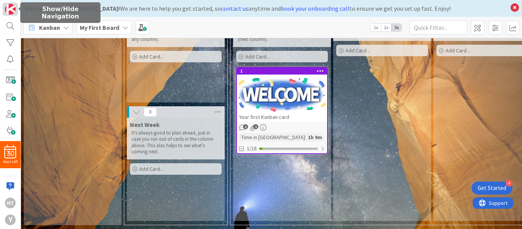
click at [11, 9] on img at bounding box center [10, 9] width 11 height 11
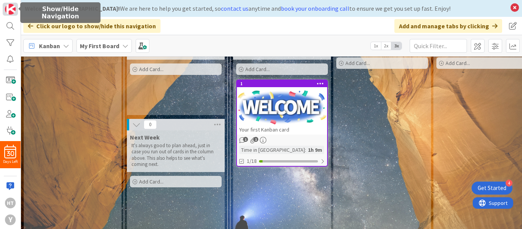
click at [11, 9] on img at bounding box center [10, 9] width 11 height 11
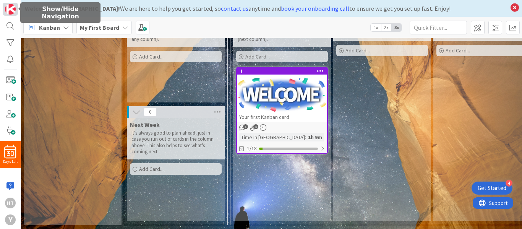
click at [11, 9] on img at bounding box center [10, 9] width 11 height 11
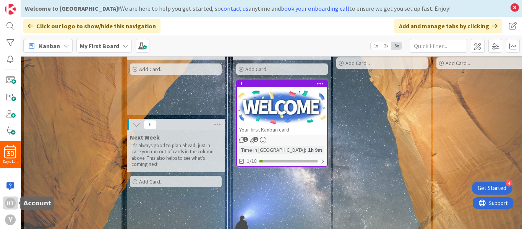
click at [10, 201] on div "ht" at bounding box center [10, 203] width 11 height 11
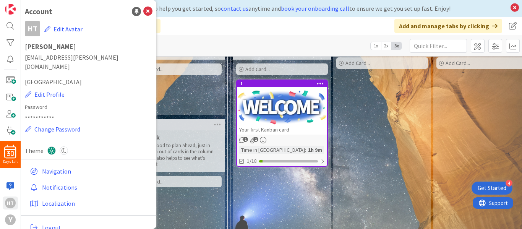
scroll to position [3, 0]
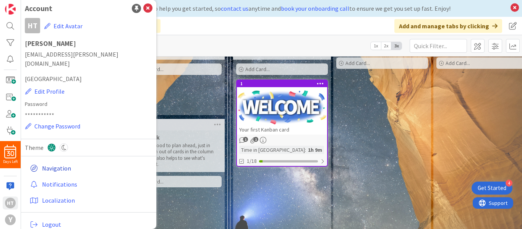
click at [62, 161] on link "Navigation" at bounding box center [90, 168] width 126 height 14
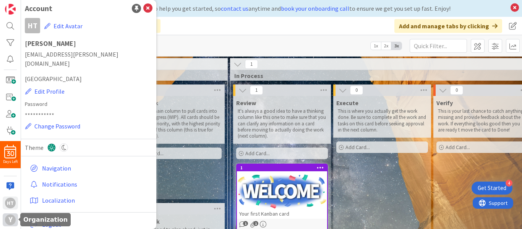
click at [8, 224] on div "y" at bounding box center [10, 220] width 11 height 11
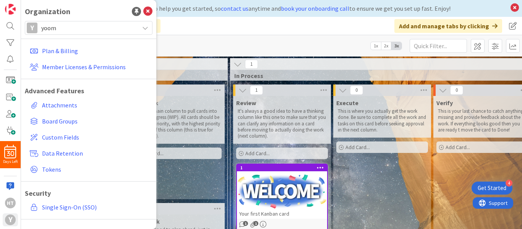
click at [140, 31] on div "Y yoom" at bounding box center [89, 28] width 128 height 14
click at [183, 25] on div "Click our logo to show/hide this navigation Add and manage tabs by clicking" at bounding box center [271, 26] width 501 height 18
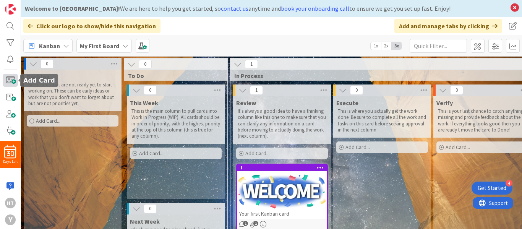
click at [13, 78] on span at bounding box center [10, 80] width 15 height 13
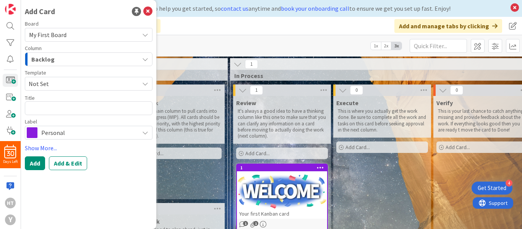
click at [145, 87] on span "Not Set" at bounding box center [89, 84] width 128 height 14
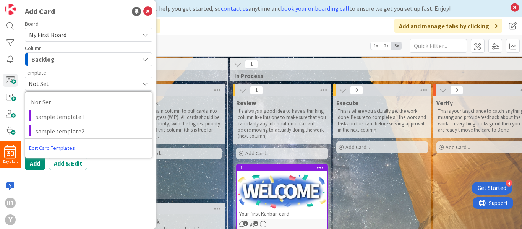
click at [68, 146] on link "Edit Card Templates" at bounding box center [52, 148] width 54 height 14
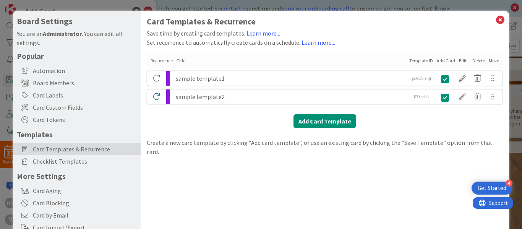
click at [68, 146] on span "Card Templates & Recurrence" at bounding box center [85, 149] width 104 height 9
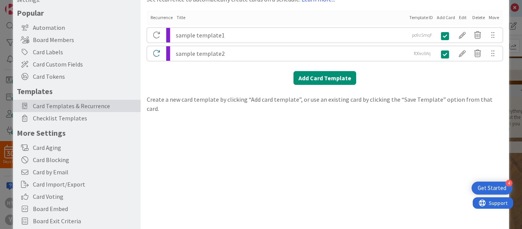
scroll to position [43, 0]
